Goal: Task Accomplishment & Management: Use online tool/utility

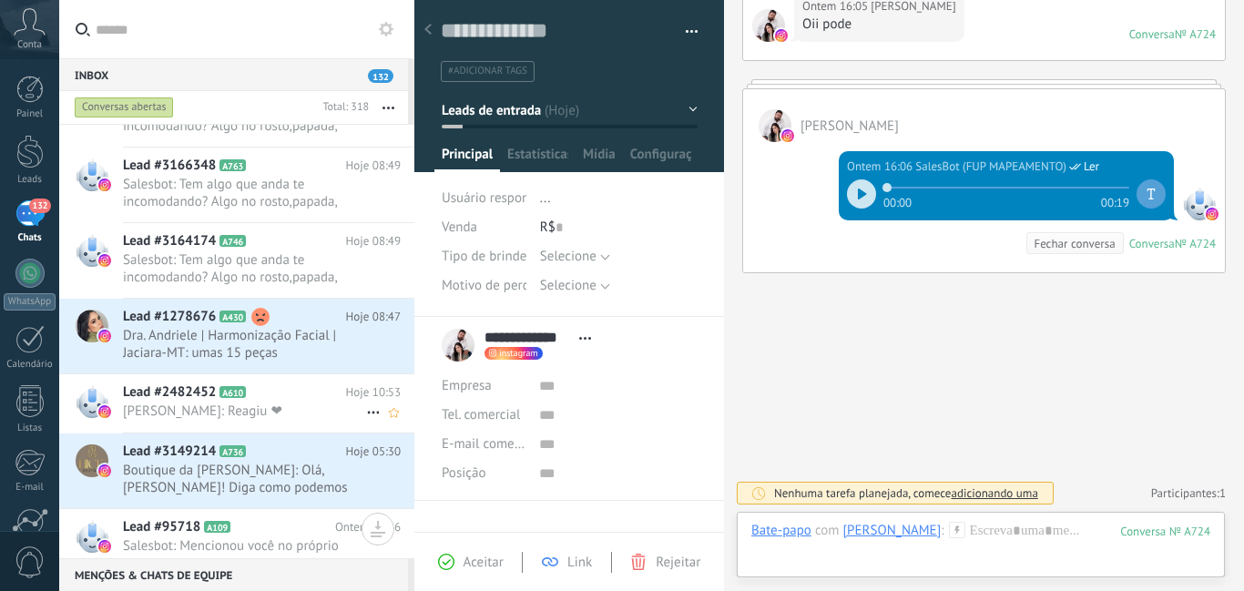
scroll to position [1823, 0]
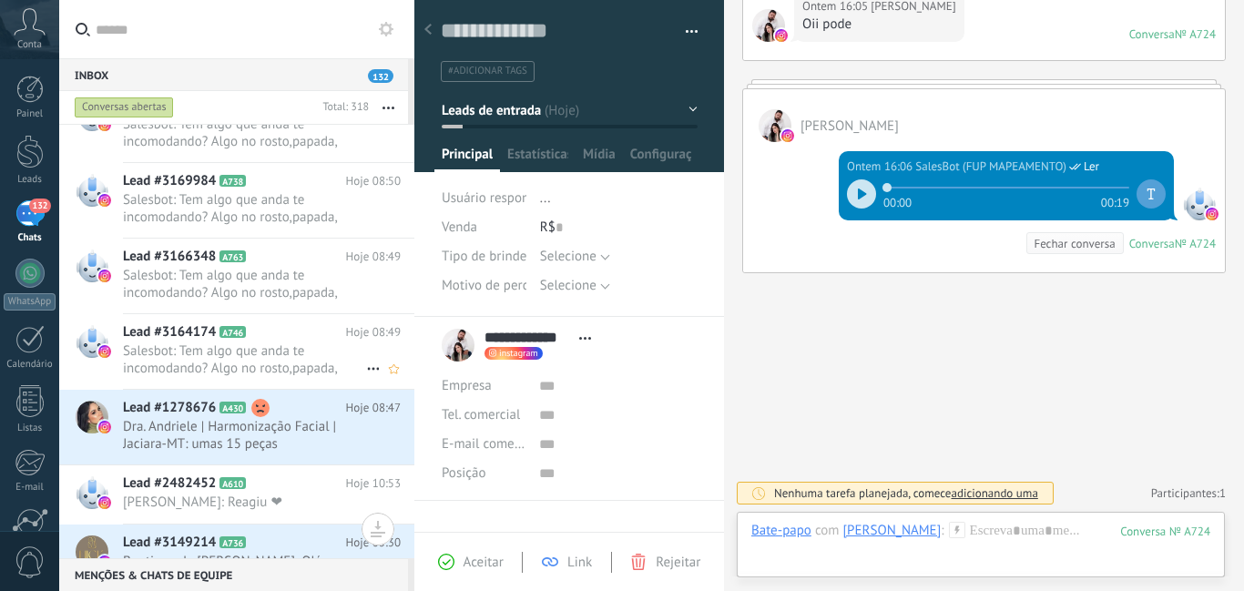
click at [336, 344] on span "Salesbot: Tem algo que anda te incomodando? Algo no rosto,papada, contorno, big…" at bounding box center [244, 359] width 243 height 35
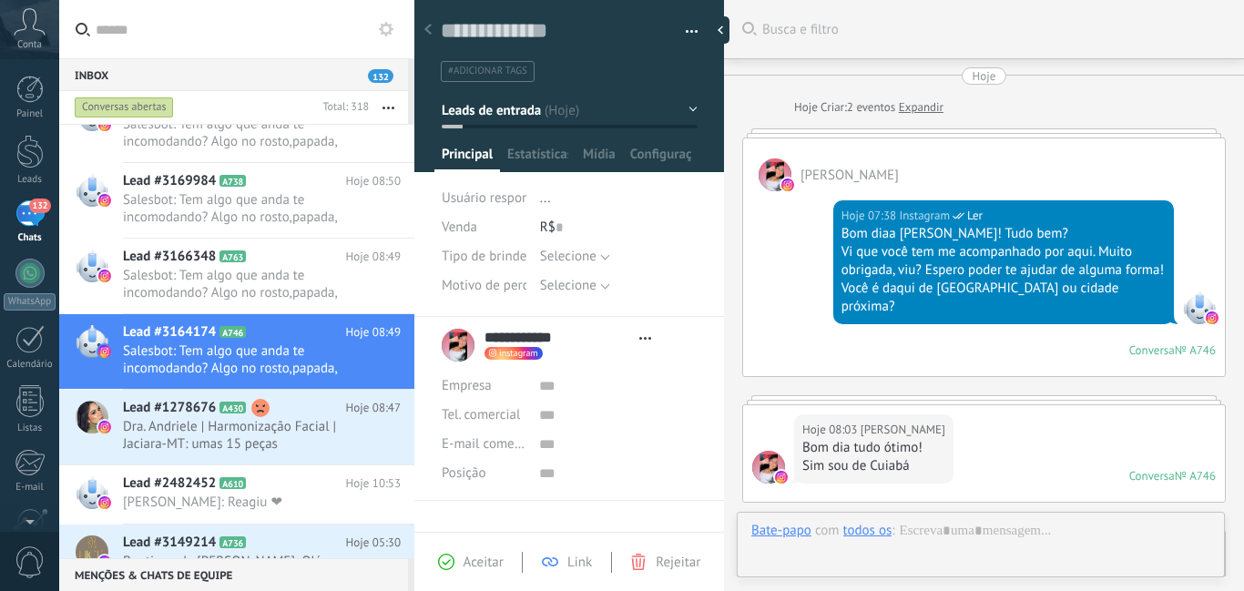
type textarea "**********"
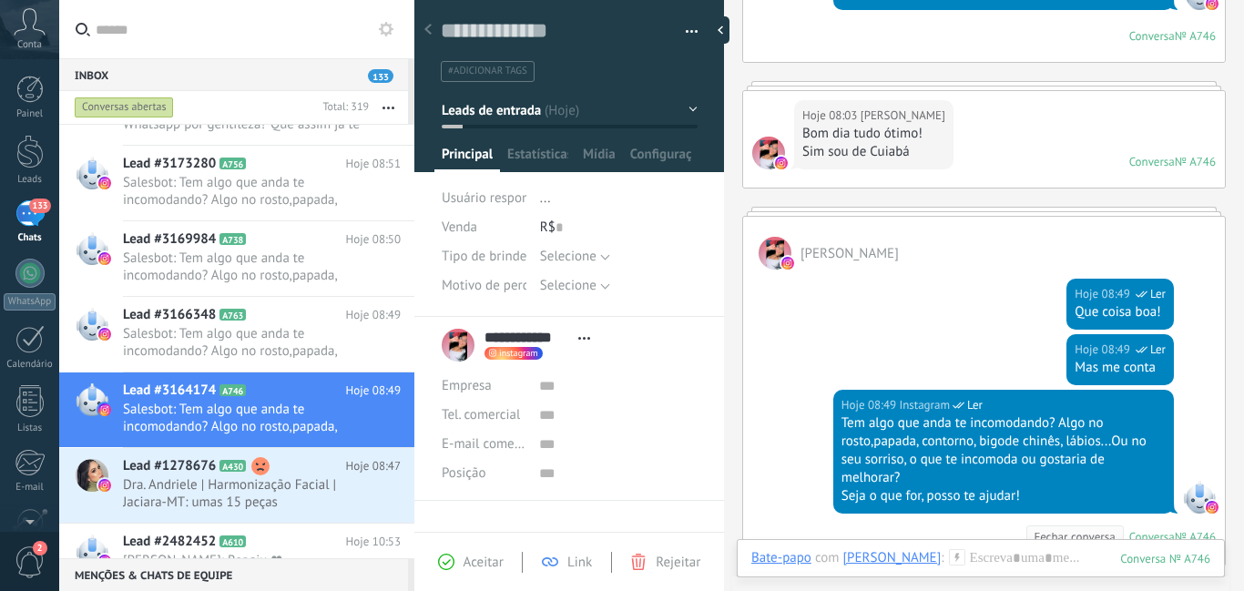
scroll to position [587, 0]
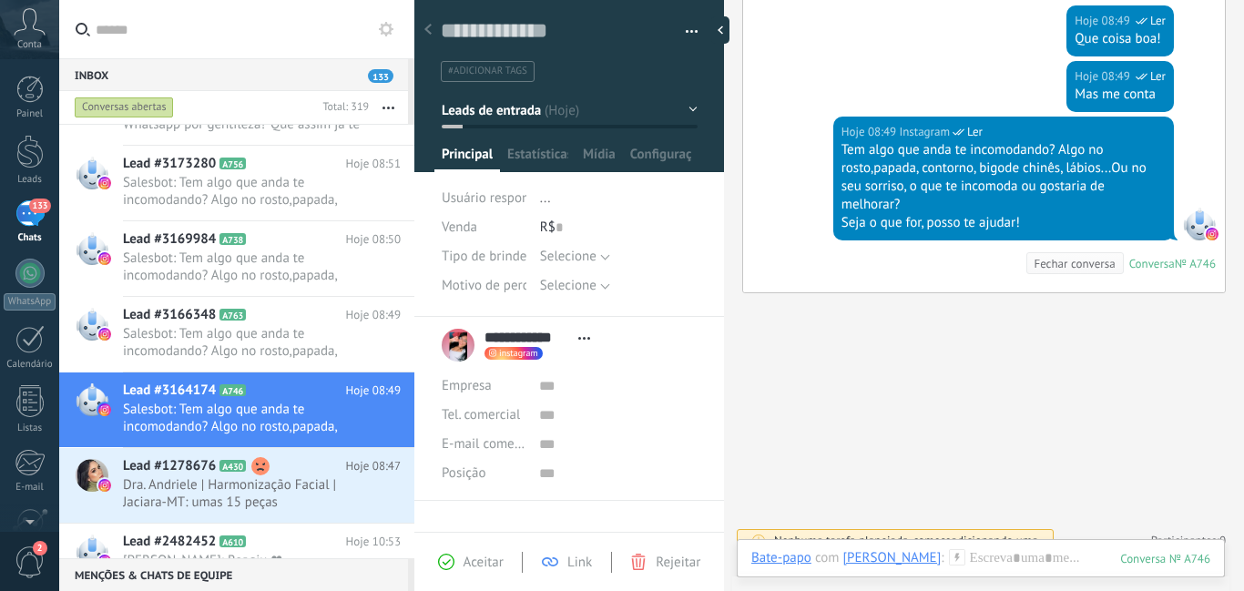
click at [949, 555] on icon at bounding box center [957, 557] width 16 height 16
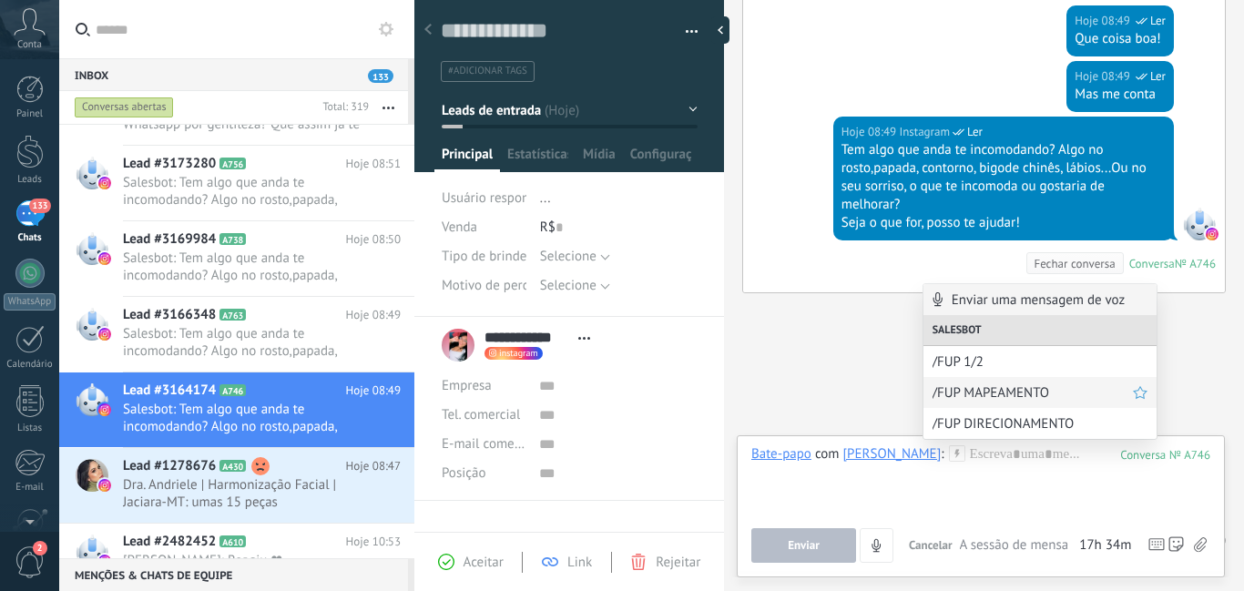
click at [967, 396] on span "/FUP MAPEAMENTO" at bounding box center [1033, 392] width 200 height 17
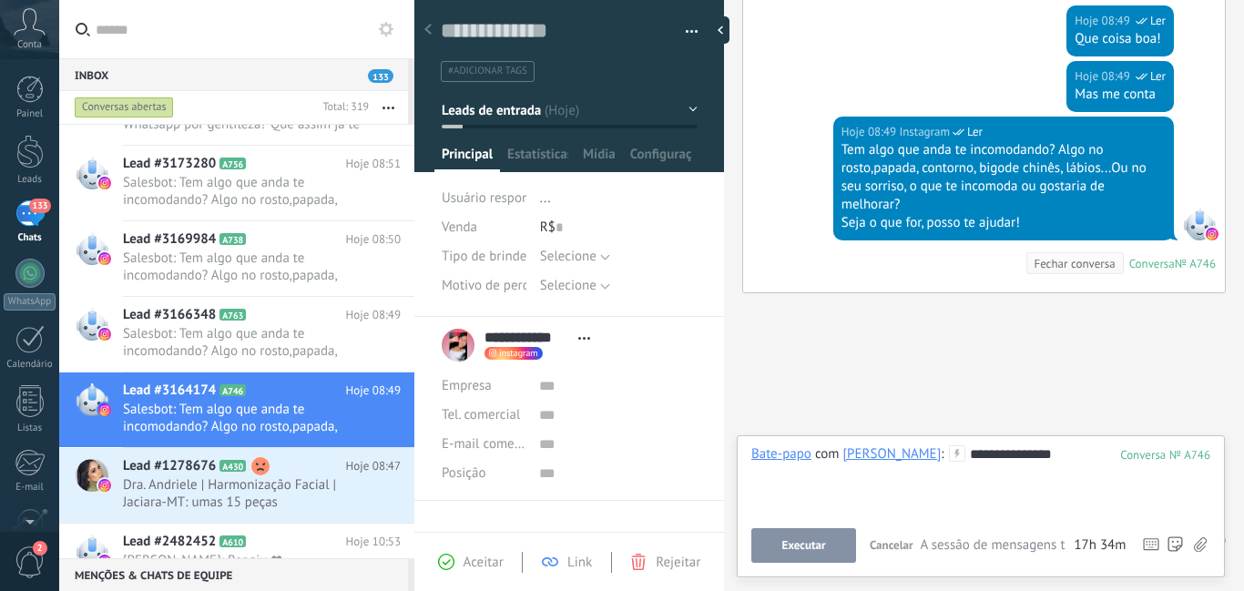
click at [825, 539] on span "Executar" at bounding box center [803, 545] width 44 height 13
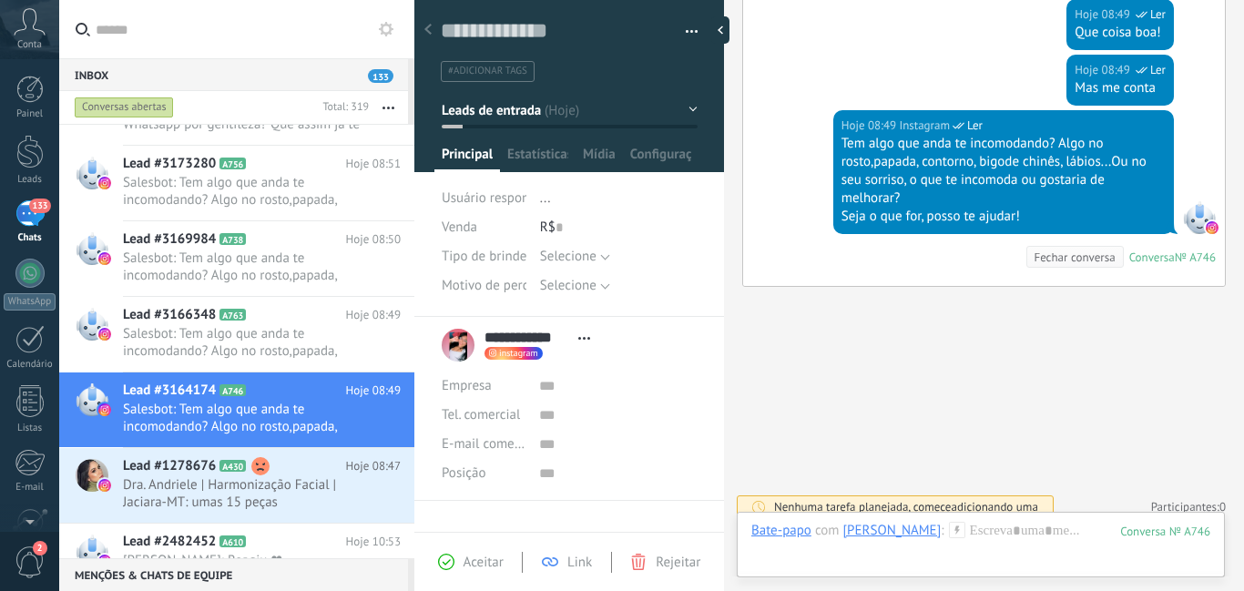
scroll to position [608, 0]
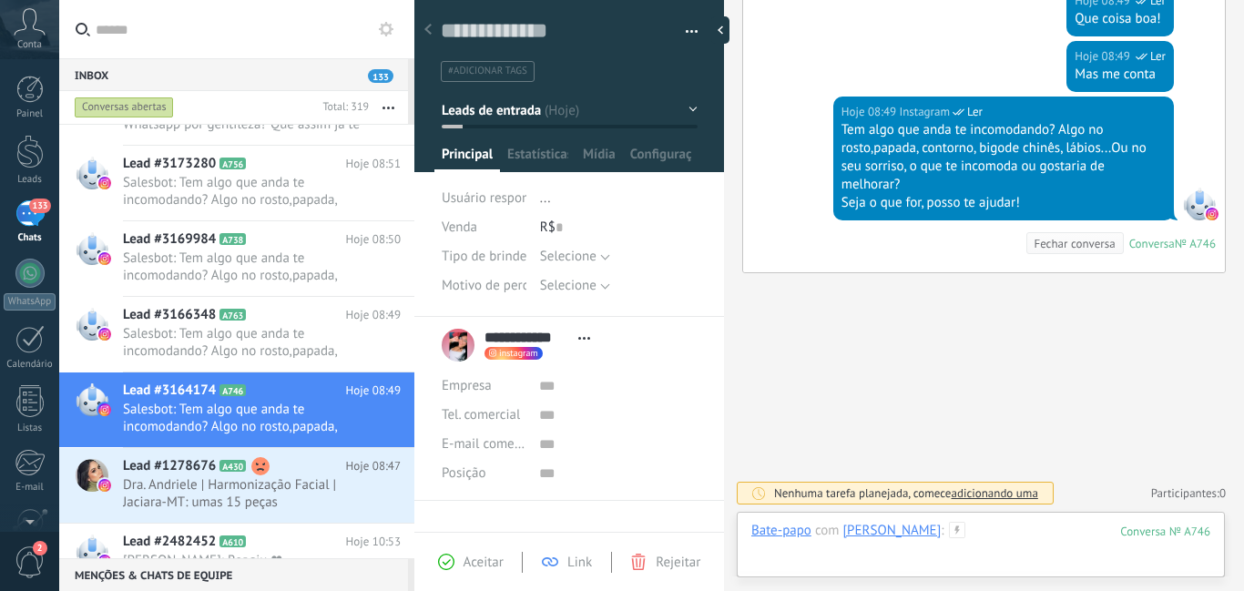
click at [955, 532] on div at bounding box center [980, 549] width 459 height 55
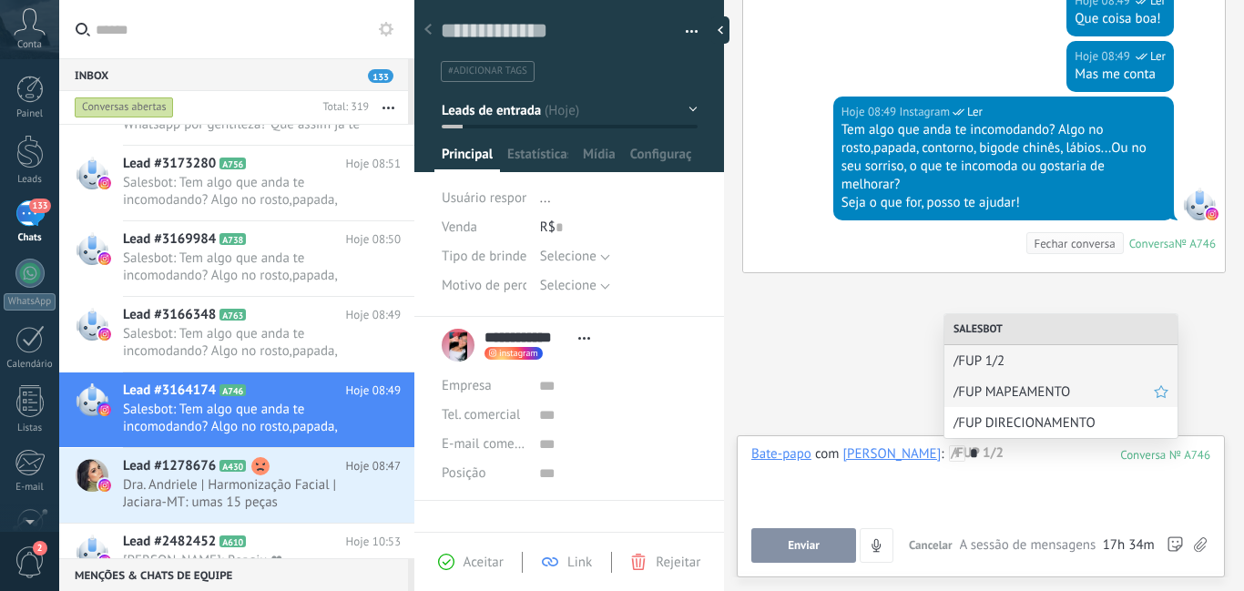
click at [1032, 394] on span "/FUP MAPEAMENTO" at bounding box center [1054, 391] width 200 height 17
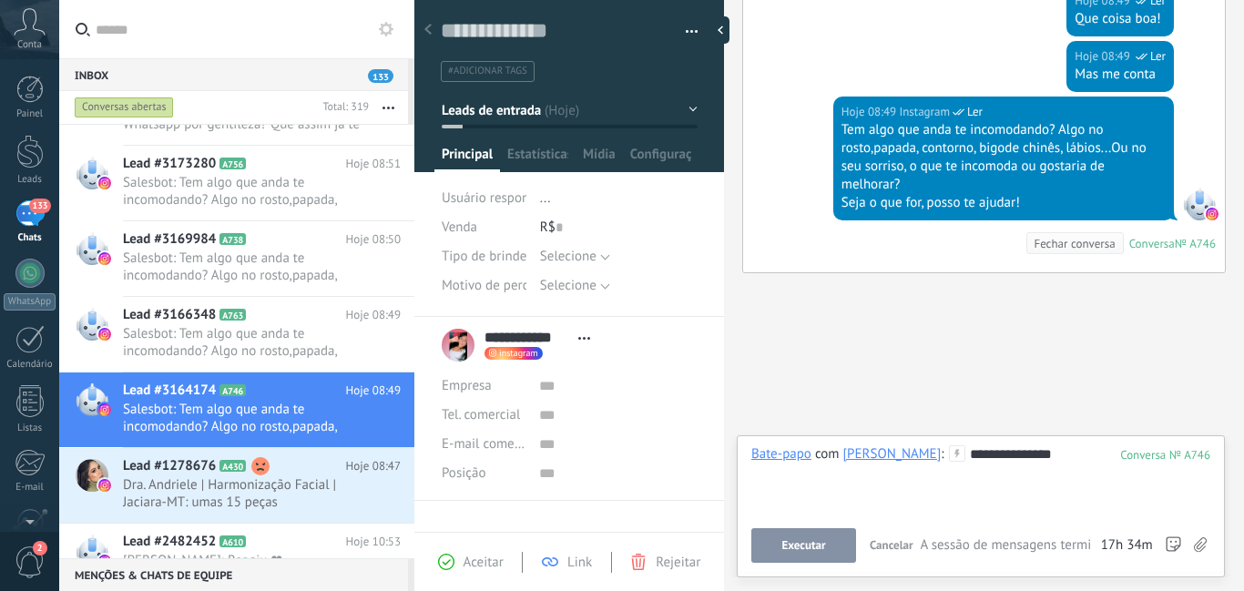
click at [826, 545] on button "Executar" at bounding box center [803, 545] width 105 height 35
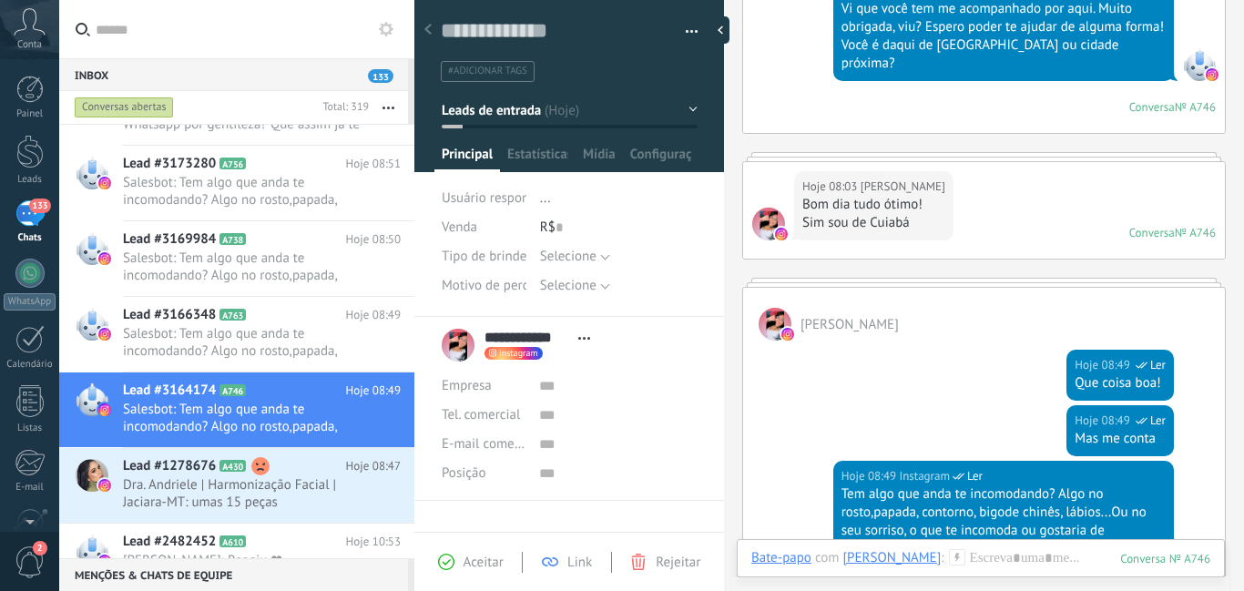
scroll to position [364, 0]
